Goal: Navigation & Orientation: Find specific page/section

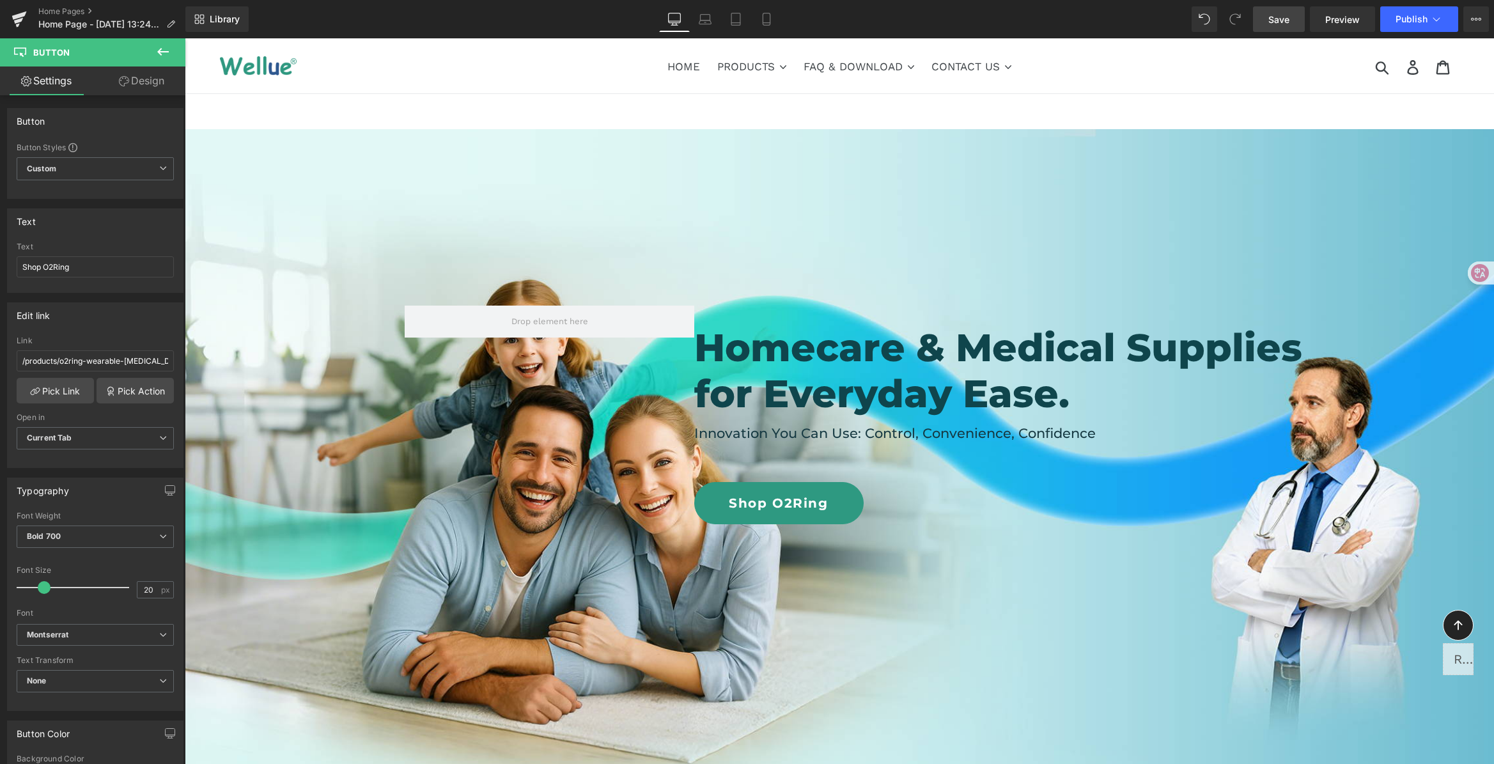
click at [1270, 24] on span "Save" at bounding box center [1278, 19] width 21 height 13
click at [763, 434] on h4 "Innovation You Can Use: Control, Convenience, Confidence" at bounding box center [984, 433] width 580 height 20
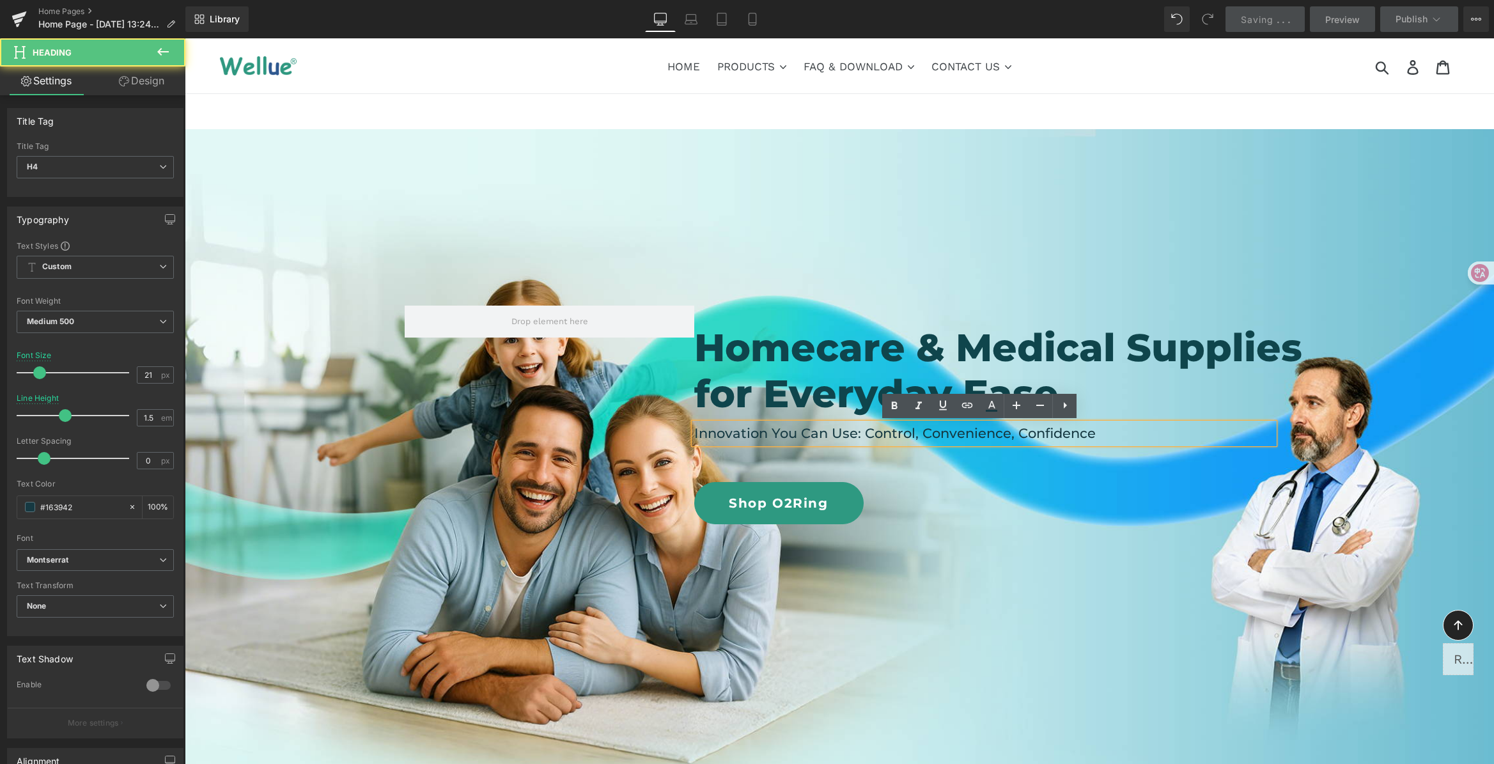
click at [1073, 433] on h4 "Innovation You Can Use: Control, Convenience, Confidence" at bounding box center [984, 433] width 580 height 20
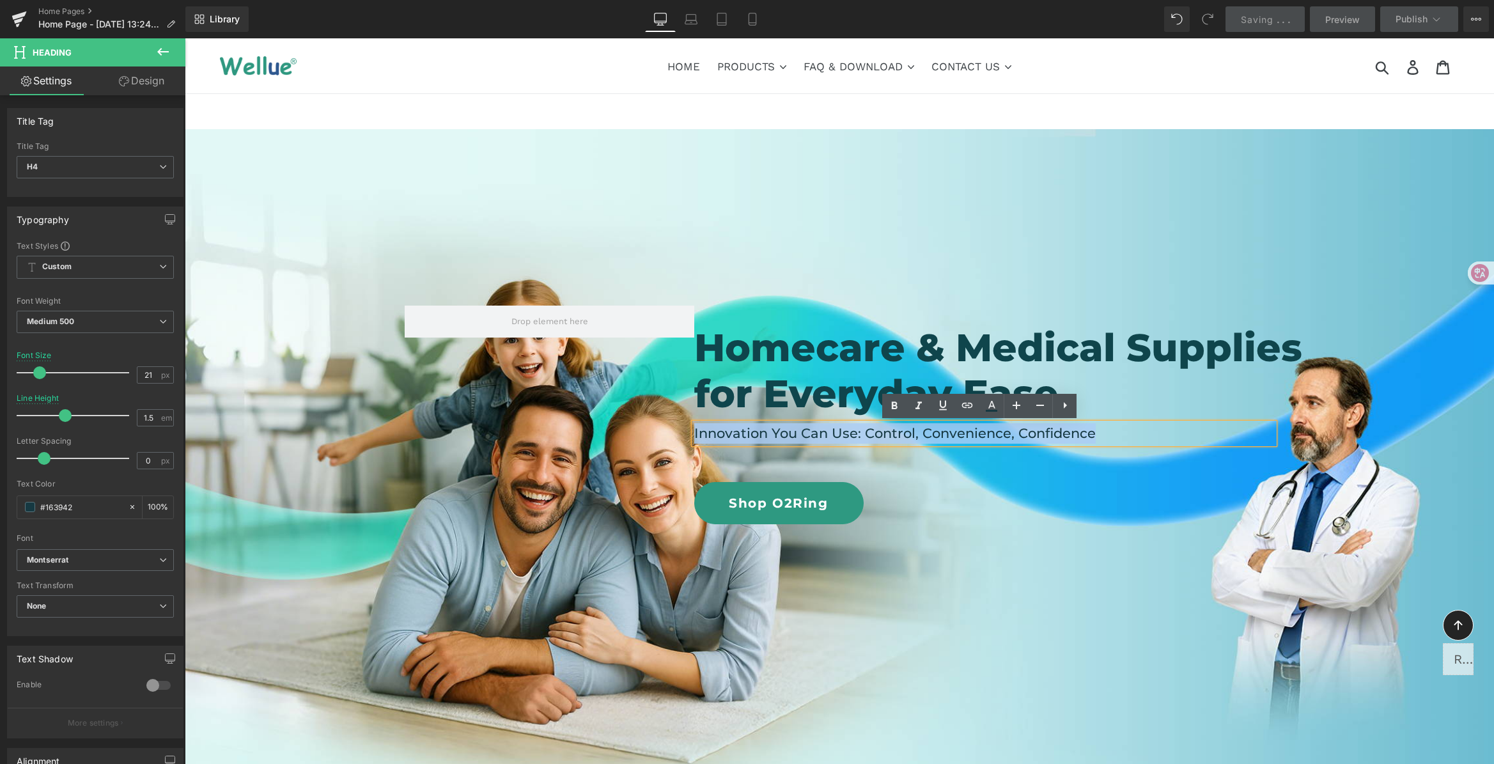
drag, startPoint x: 1132, startPoint y: 435, endPoint x: 636, endPoint y: 430, distance: 496.2
click at [636, 430] on div "Homecare & Medical Supplies for Everyday Ease. Heading Innovation You Can Use: …" at bounding box center [840, 390] width 870 height 267
copy h4 "Innovation You Can Use: Control, Convenience, Confidence"
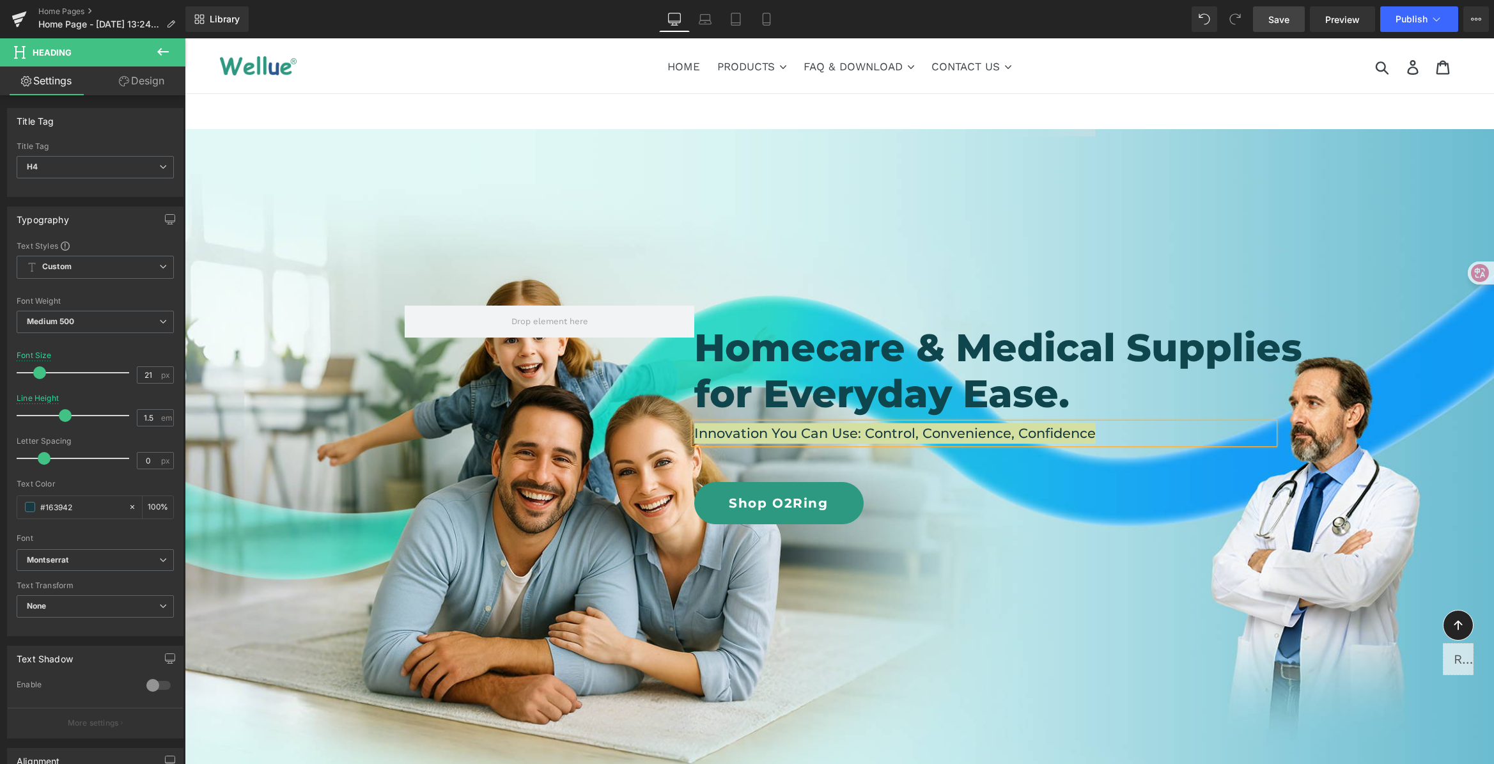
scroll to position [3, 0]
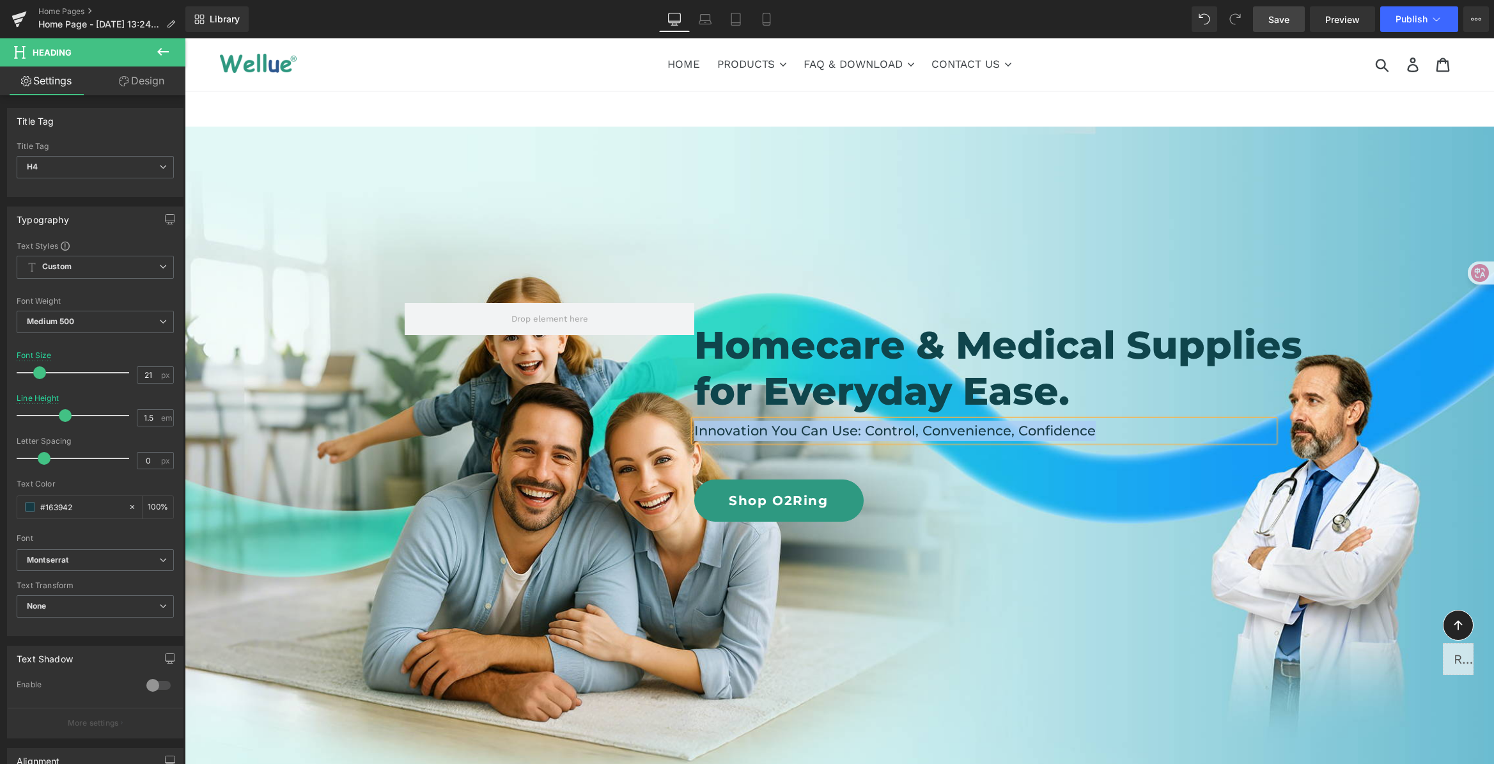
click at [983, 477] on div "Homecare & Medical Supplies for Everyday Ease. Heading Innovation You Can Use: …" at bounding box center [984, 412] width 580 height 219
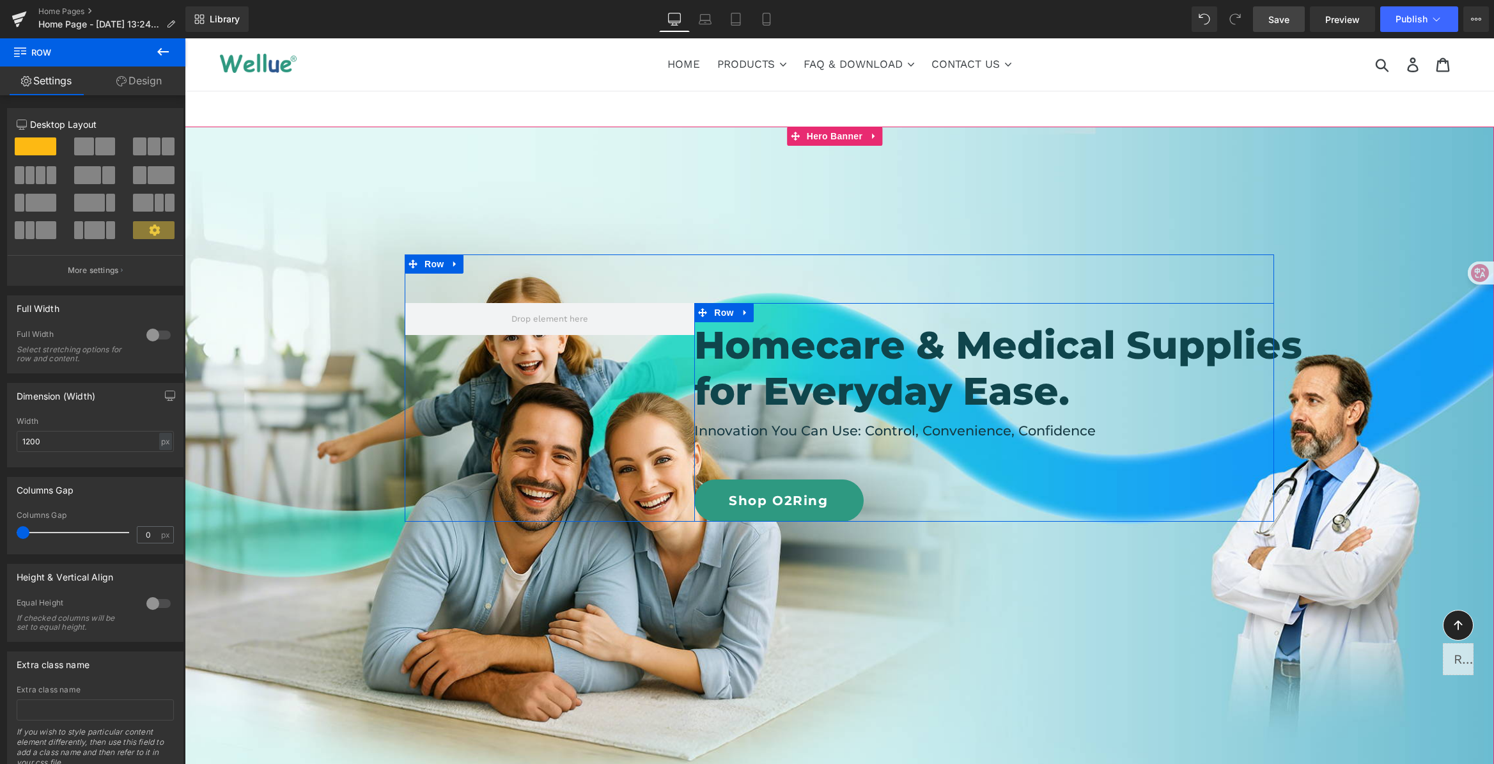
click at [185, 38] on div at bounding box center [185, 38] width 0 height 0
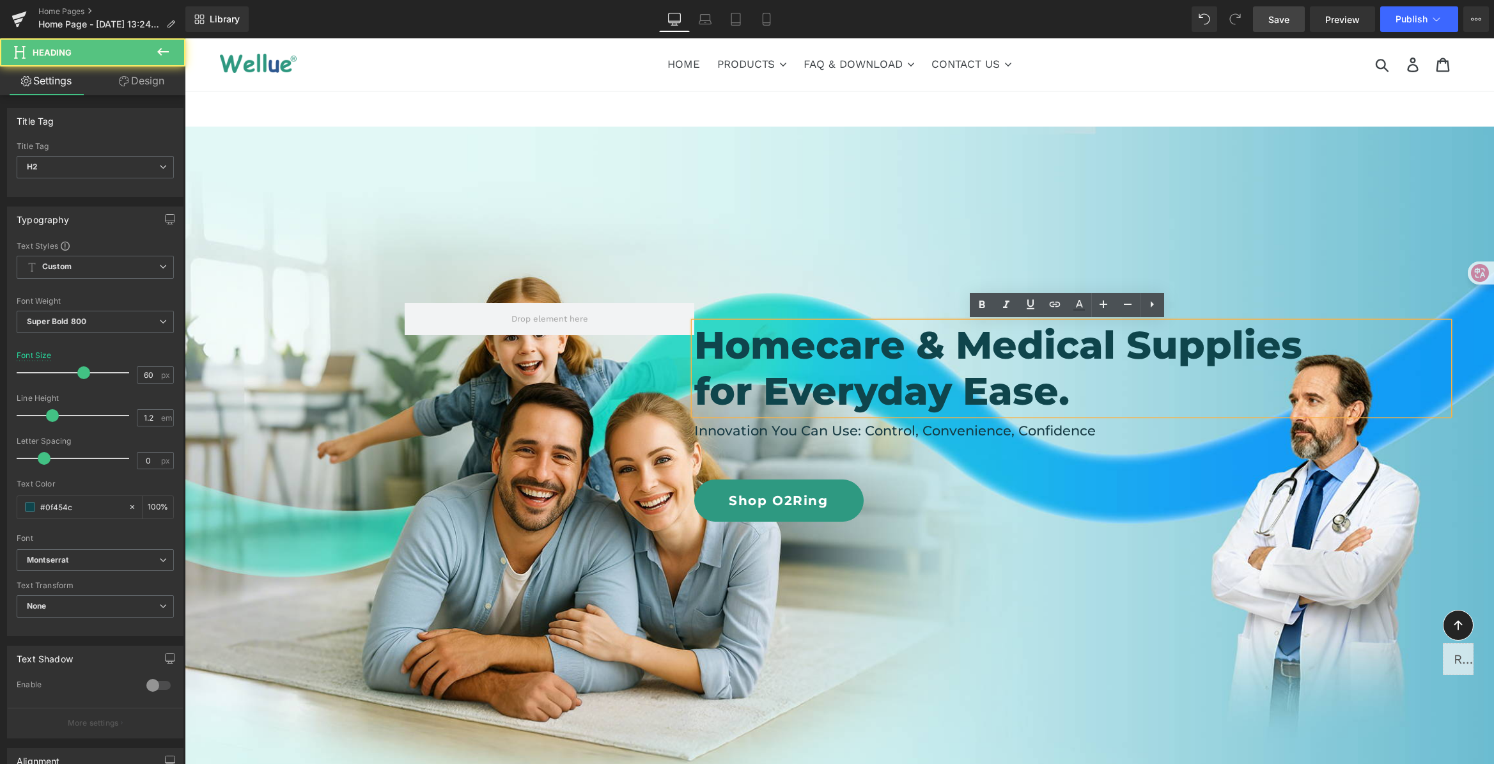
click at [1095, 436] on h4 "Innovation You Can Use: Control, Convenience, Confidence" at bounding box center [984, 431] width 580 height 20
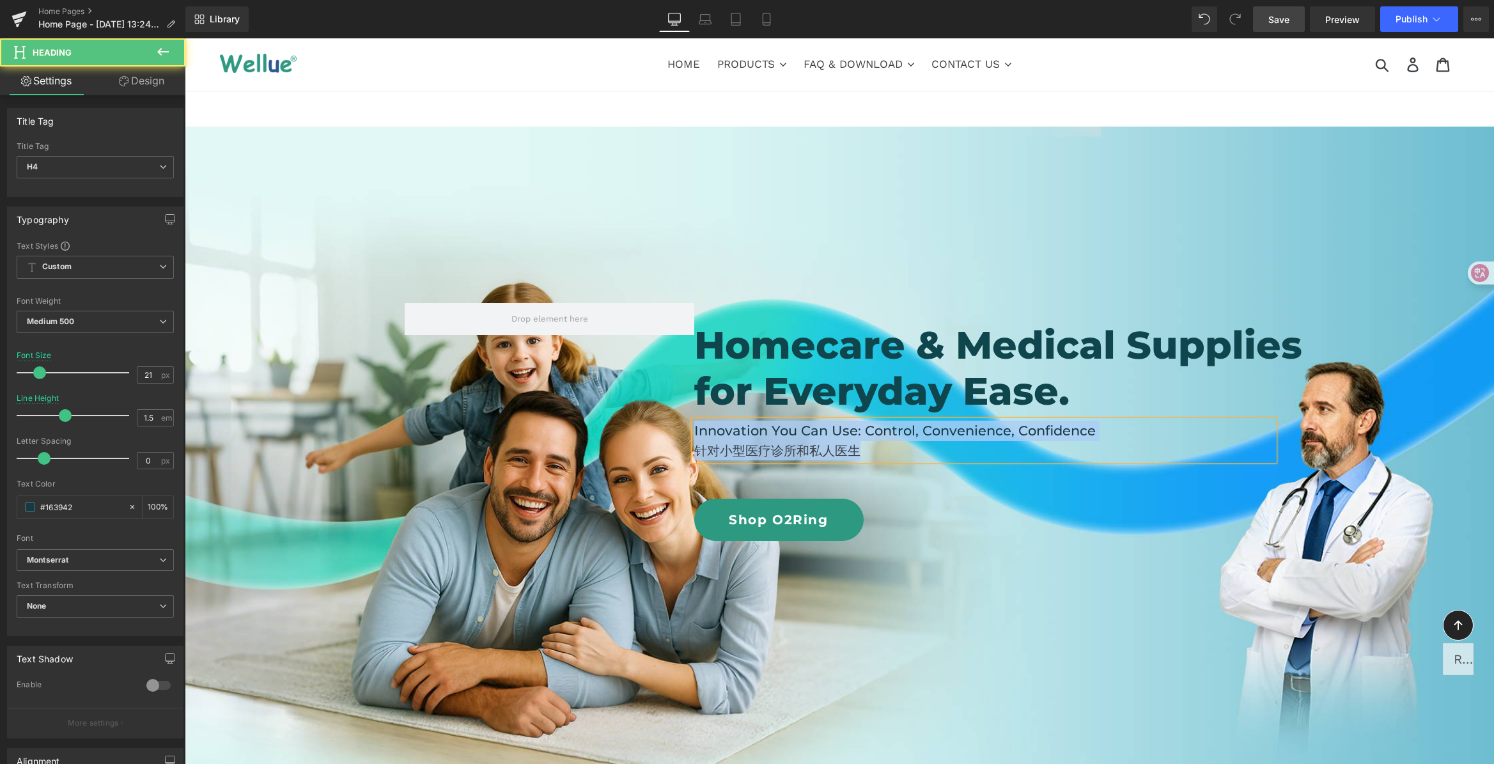
drag, startPoint x: 870, startPoint y: 453, endPoint x: 682, endPoint y: 440, distance: 188.4
click at [682, 441] on div "Homecare & Medical Supplies for Everyday Ease. Heading Innovation You Can Use: …" at bounding box center [840, 397] width 870 height 286
click at [816, 447] on div "针对小型医疗诊所和私人医生" at bounding box center [984, 450] width 580 height 19
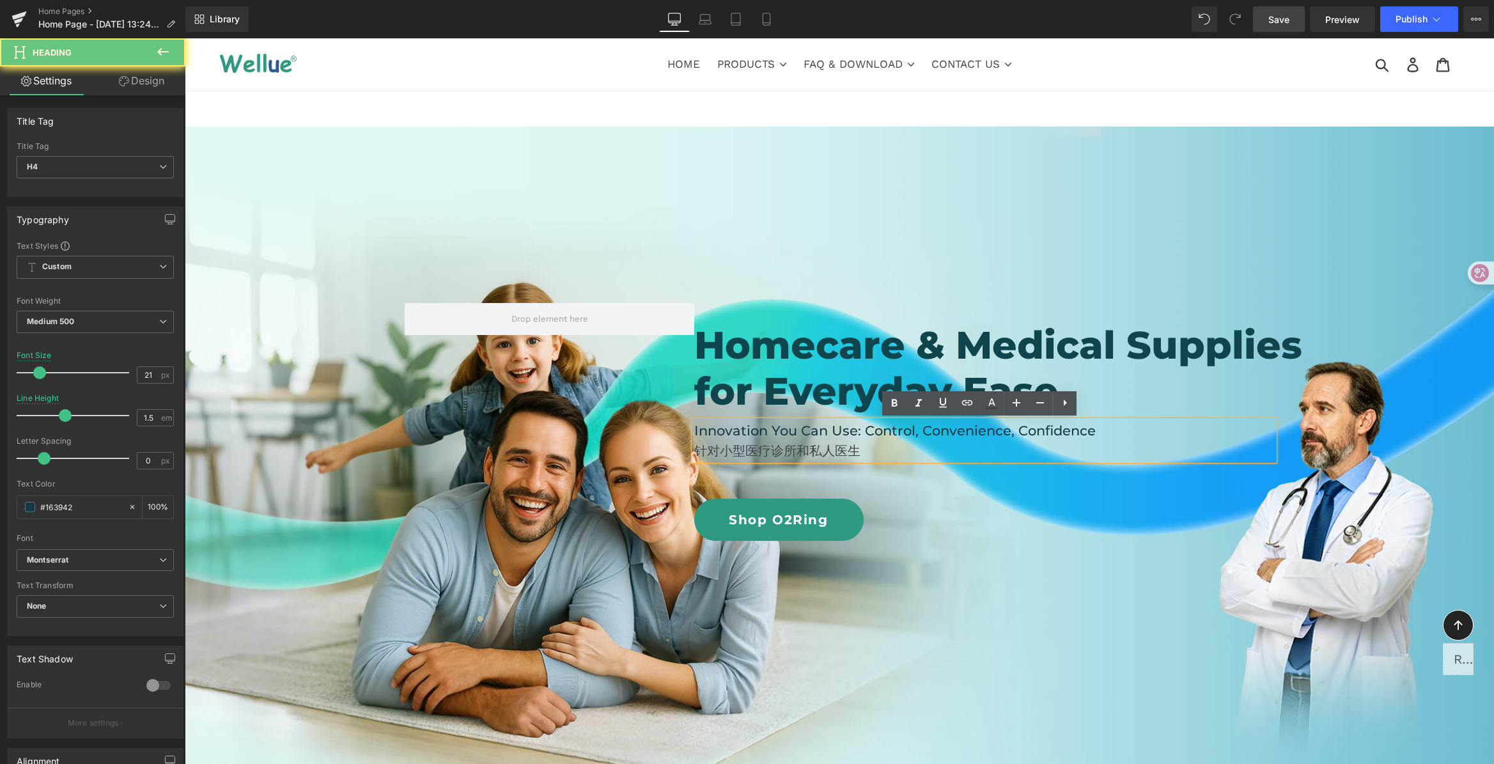
drag, startPoint x: 882, startPoint y: 458, endPoint x: 680, endPoint y: 460, distance: 202.0
click at [680, 460] on div "Homecare & Medical Supplies for Everyday Ease. Heading Innovation You Can Use: …" at bounding box center [840, 397] width 870 height 286
drag, startPoint x: 879, startPoint y: 453, endPoint x: 673, endPoint y: 449, distance: 206.6
click at [673, 449] on div "Homecare & Medical Supplies for Everyday Ease. Heading Innovation You Can Use: …" at bounding box center [840, 397] width 870 height 286
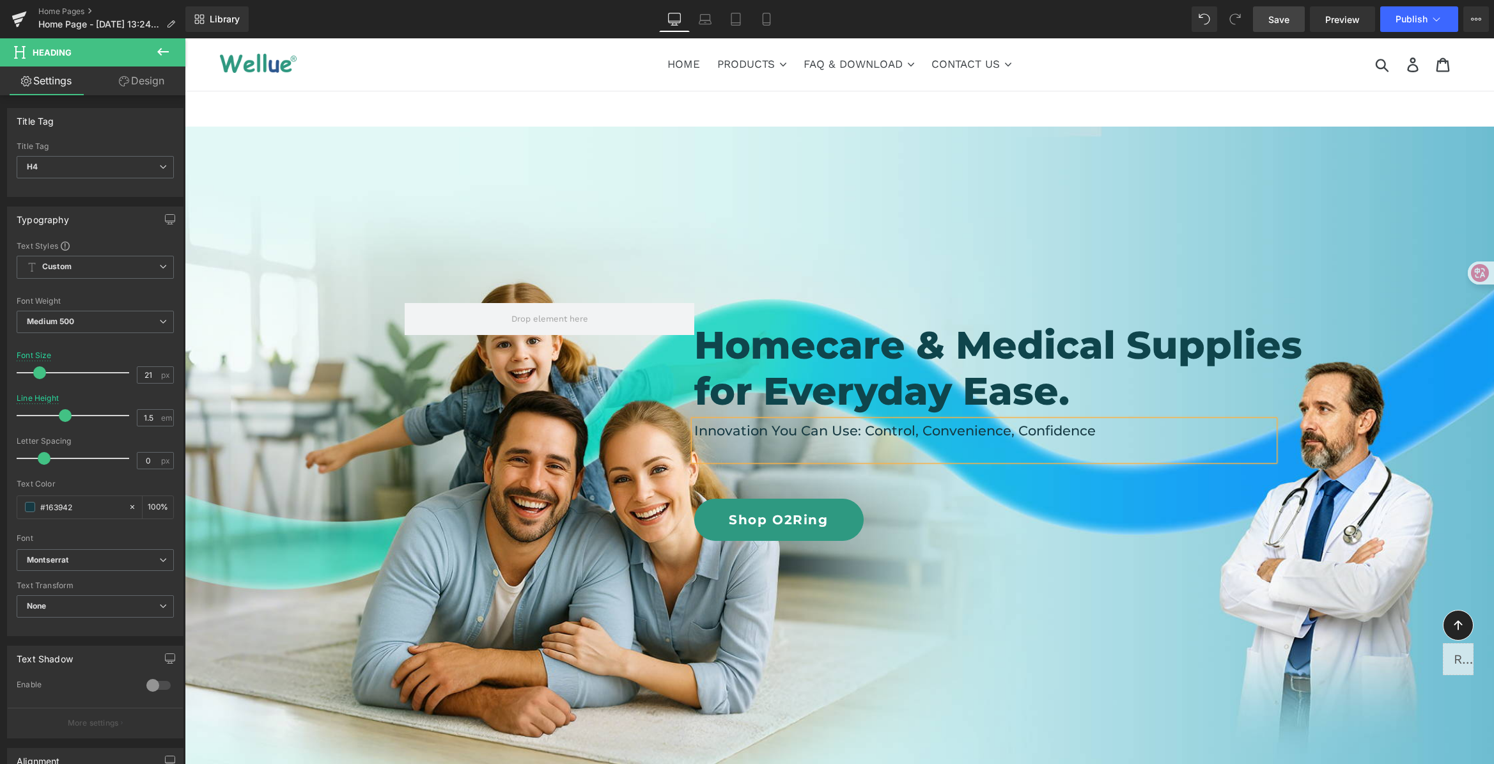
click at [1038, 453] on div at bounding box center [984, 450] width 580 height 19
click at [904, 456] on div at bounding box center [984, 450] width 580 height 19
click at [1153, 454] on div "Portable, reliable ：Unlock the Difference for Small Practices" at bounding box center [984, 450] width 580 height 19
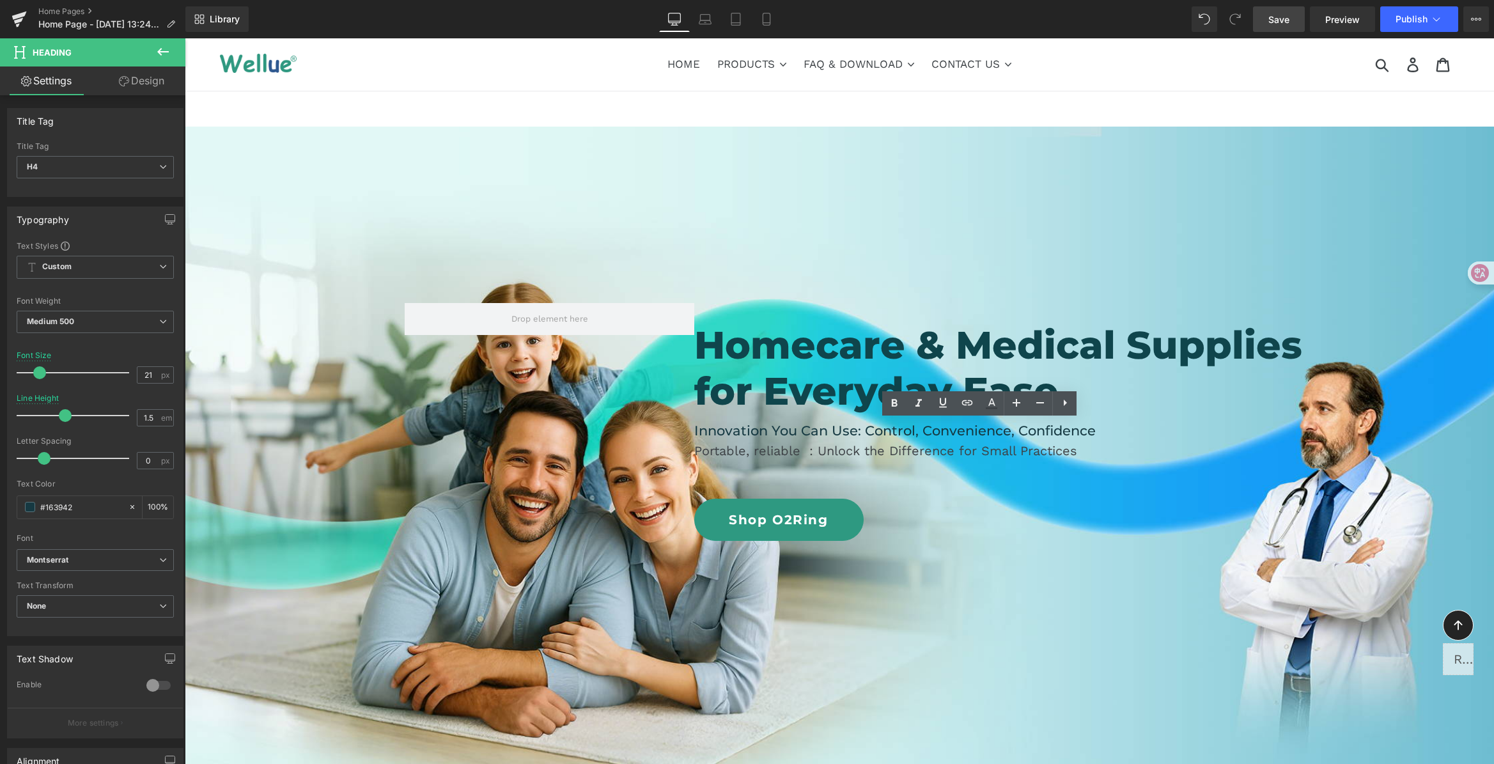
click at [1288, 19] on span "Save" at bounding box center [1278, 19] width 21 height 13
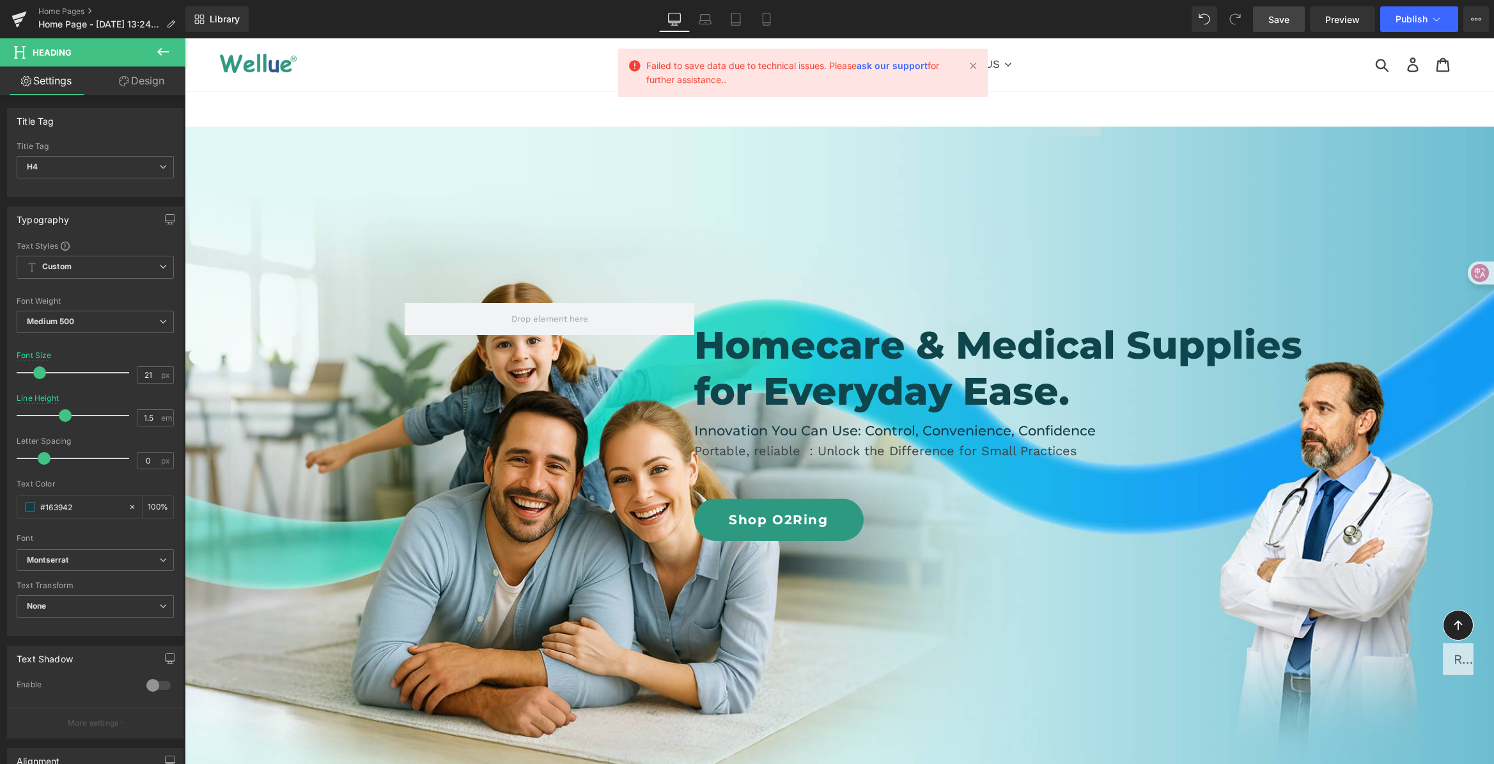
click at [1284, 26] on link "Save" at bounding box center [1279, 19] width 52 height 26
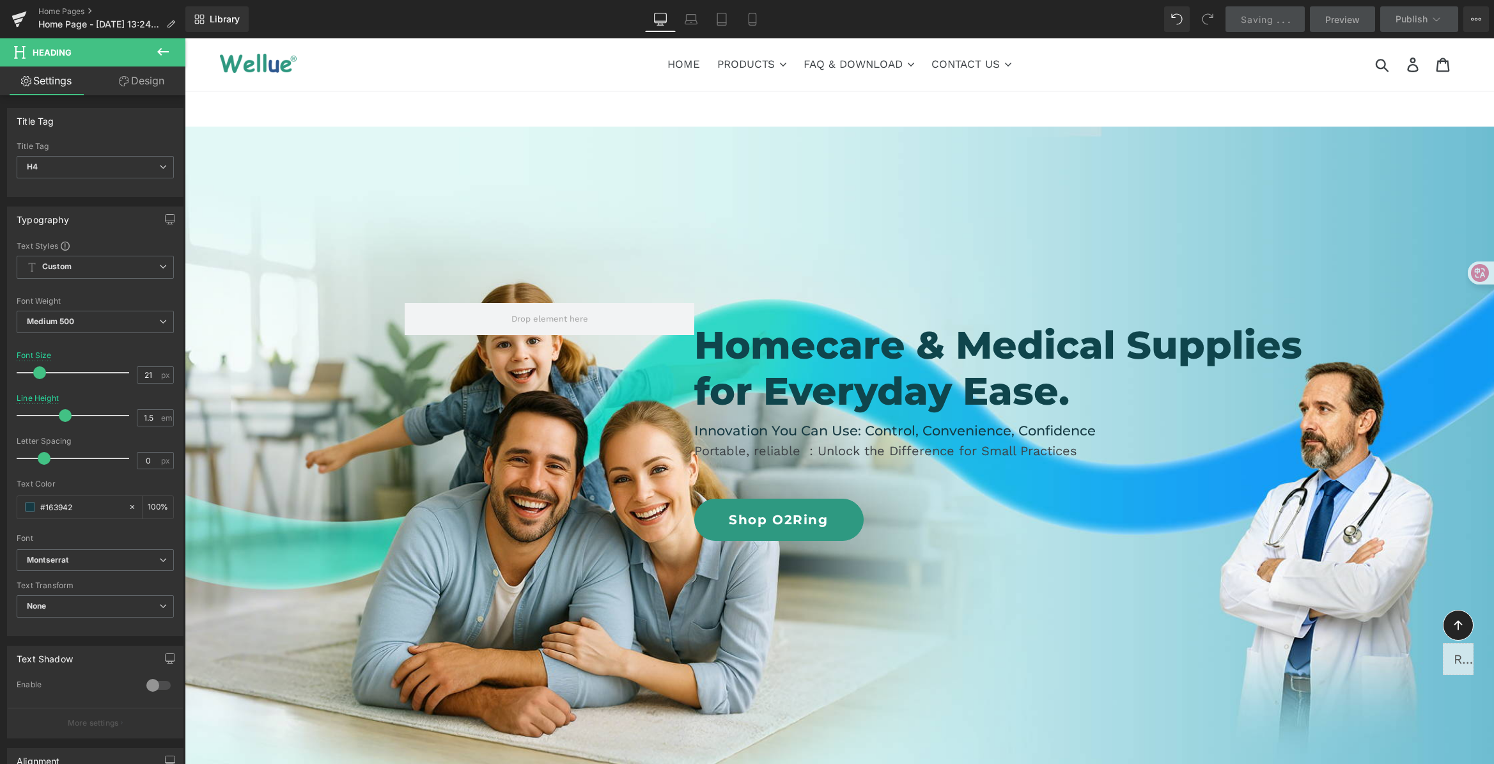
click at [1270, 70] on div "Submit Search Log in Cart" at bounding box center [1335, 63] width 248 height 32
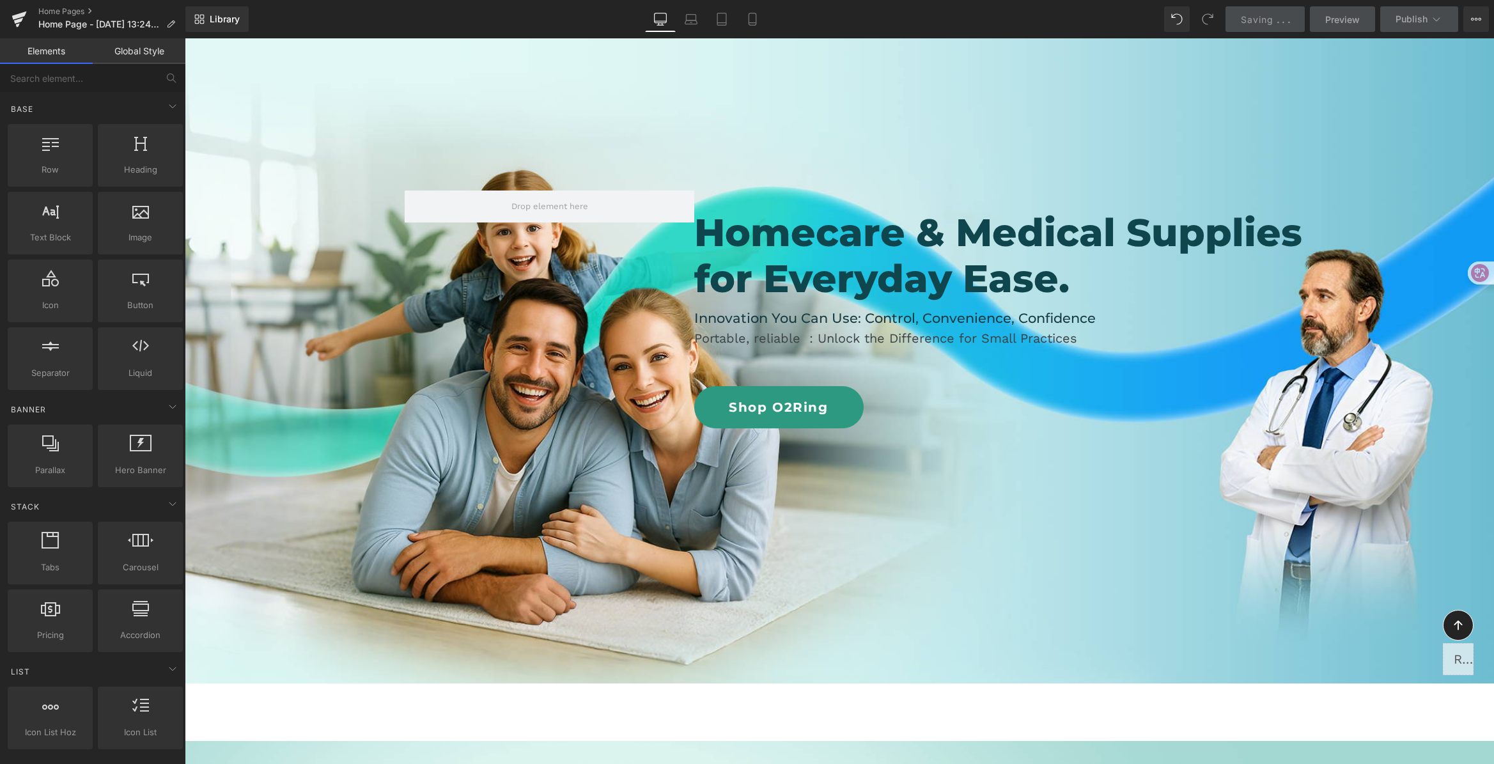
scroll to position [123, 0]
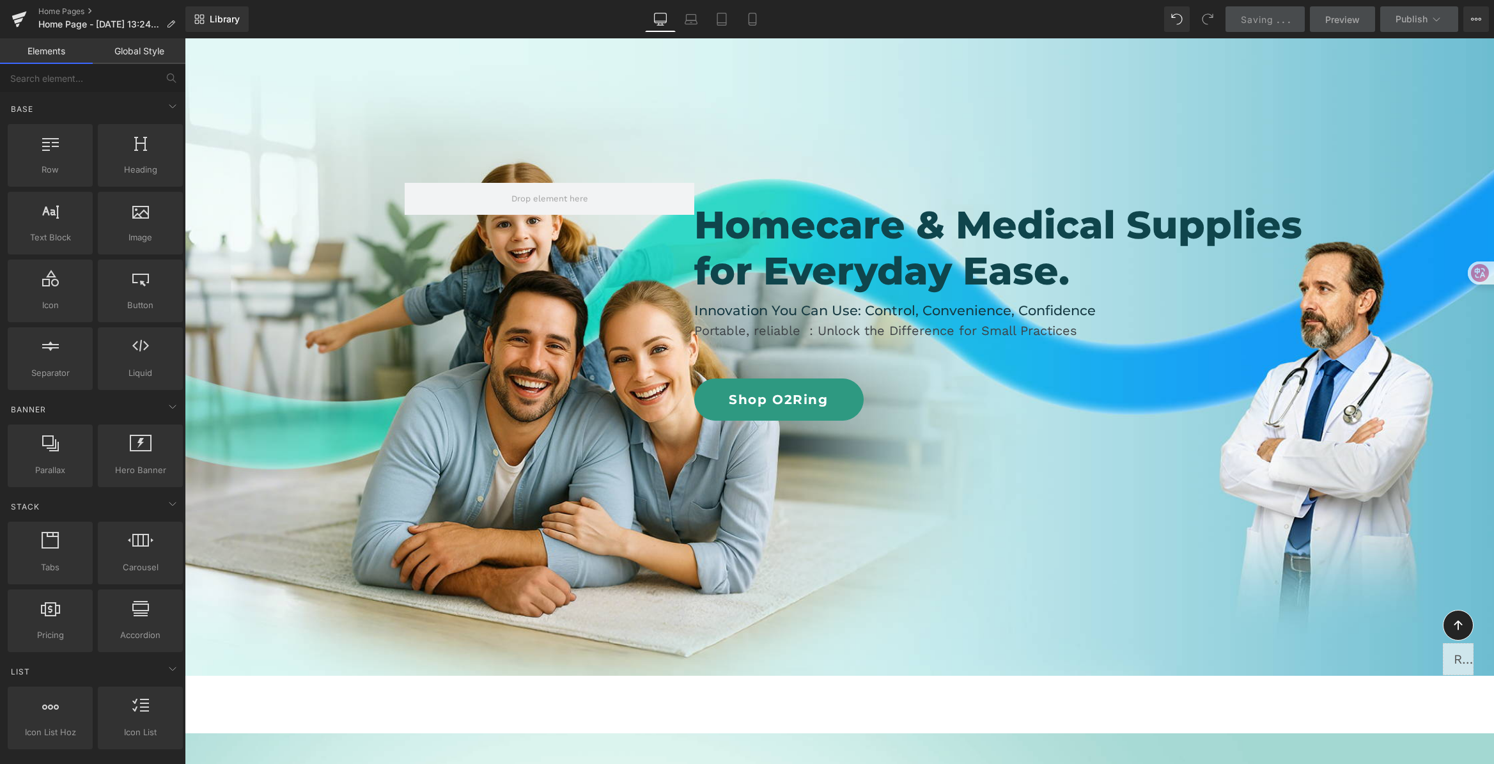
click at [1237, 37] on div "Library Desktop Desktop Laptop Tablet Mobile Saving . . . Preview Publish Sched…" at bounding box center [839, 19] width 1309 height 38
click at [1255, 13] on div "Saving . . ." at bounding box center [1265, 19] width 49 height 13
click at [1269, 16] on span "Saving" at bounding box center [1257, 19] width 33 height 11
